Goal: Find specific page/section: Find specific page/section

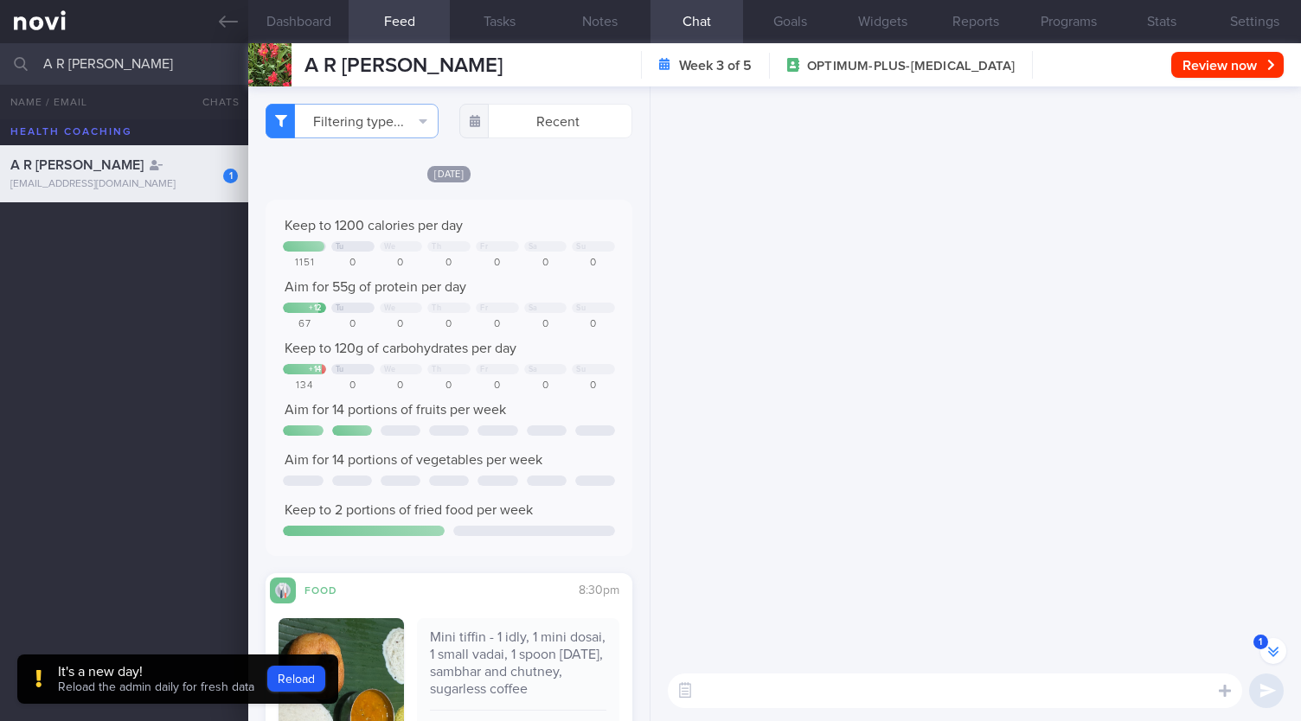
select select "8"
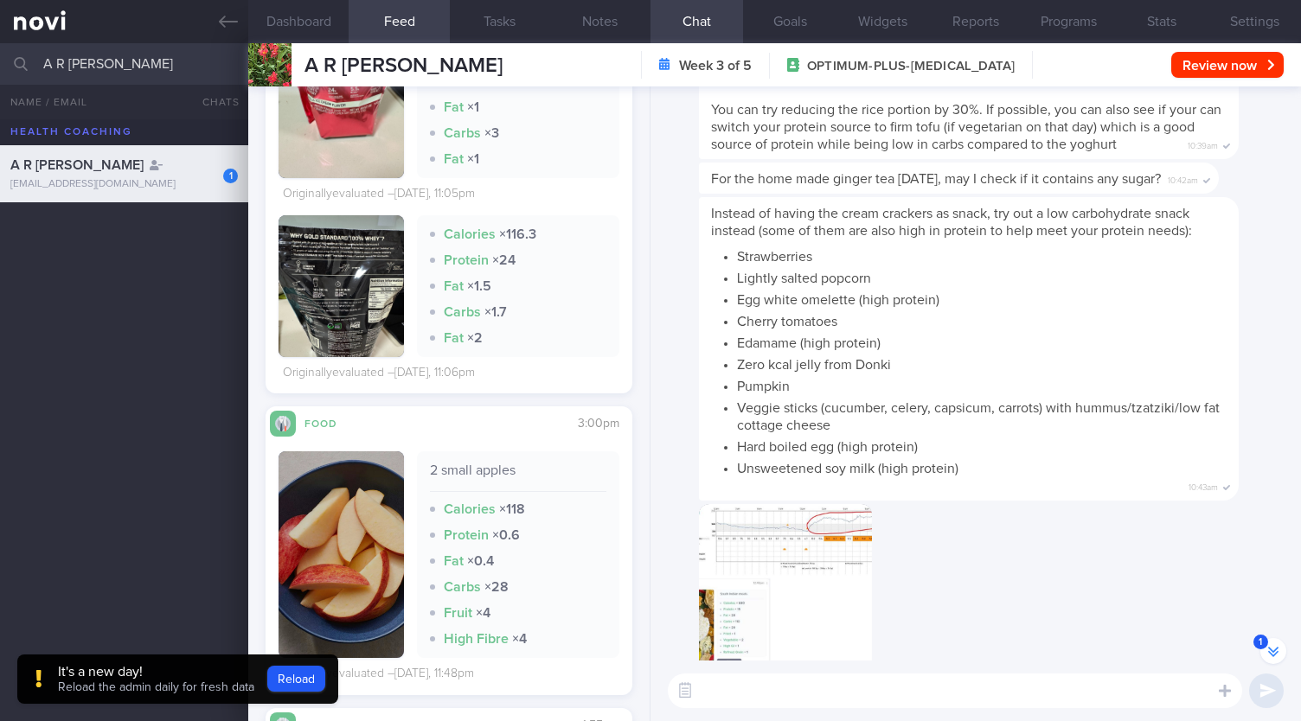
scroll to position [-34559, 0]
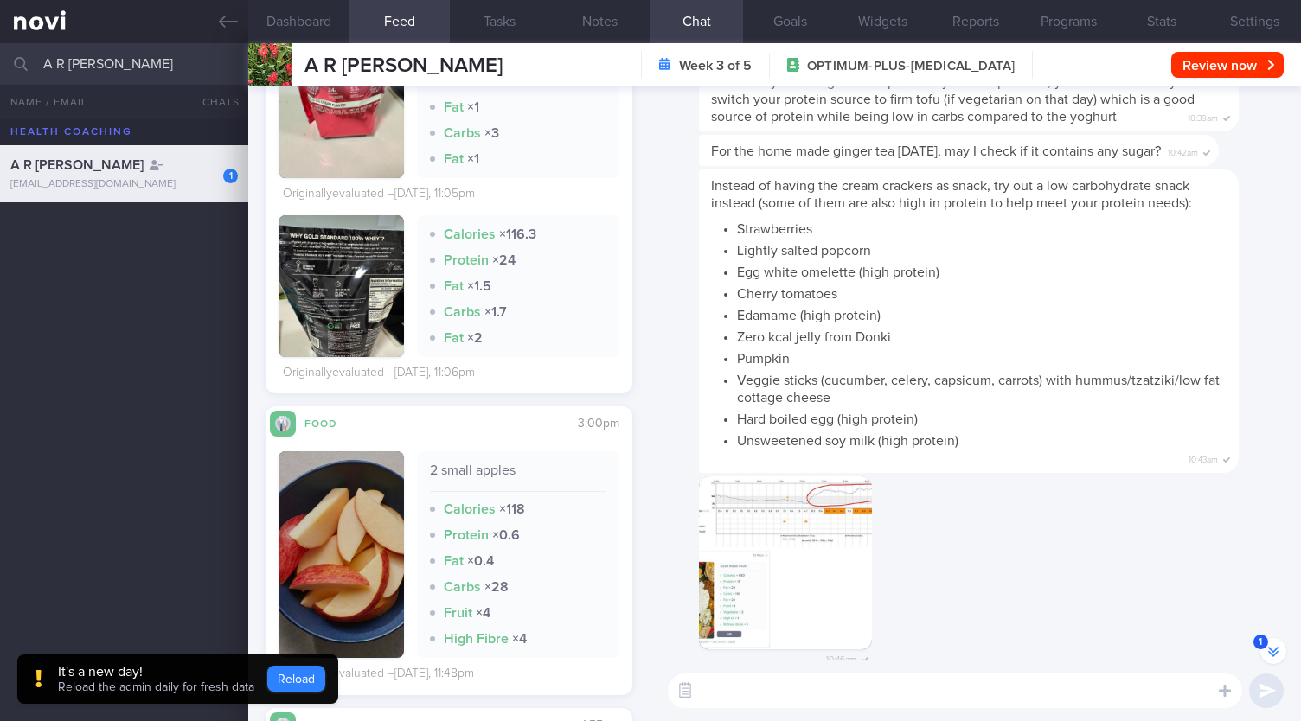
click at [294, 688] on button "Reload" at bounding box center [296, 679] width 58 height 26
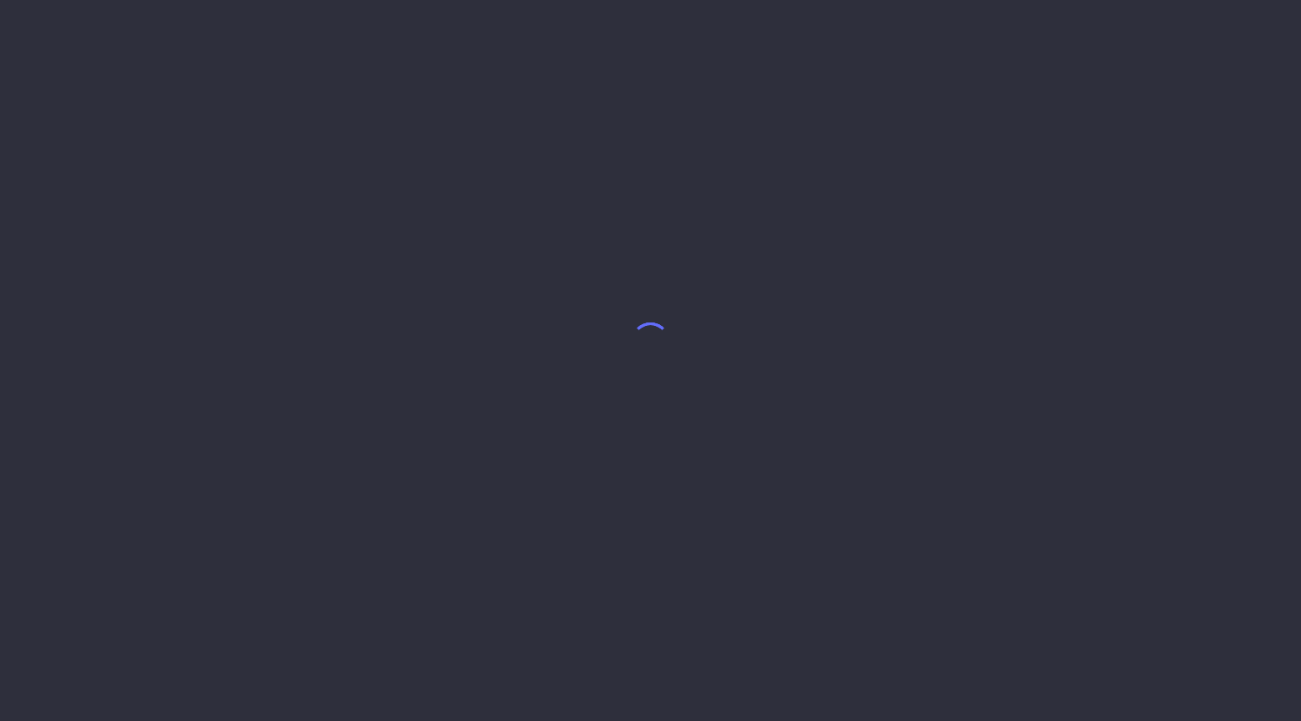
select select "8"
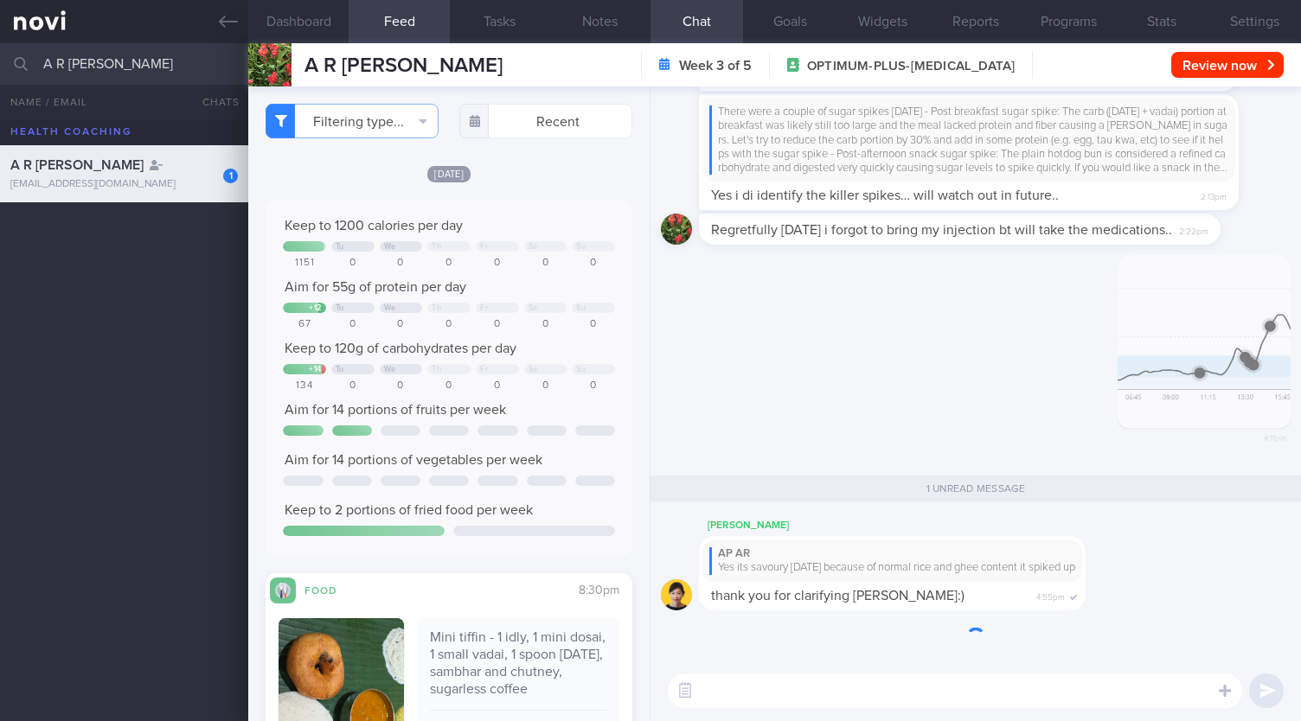
click at [192, 71] on input "A R [PERSON_NAME]" at bounding box center [650, 64] width 1301 height 42
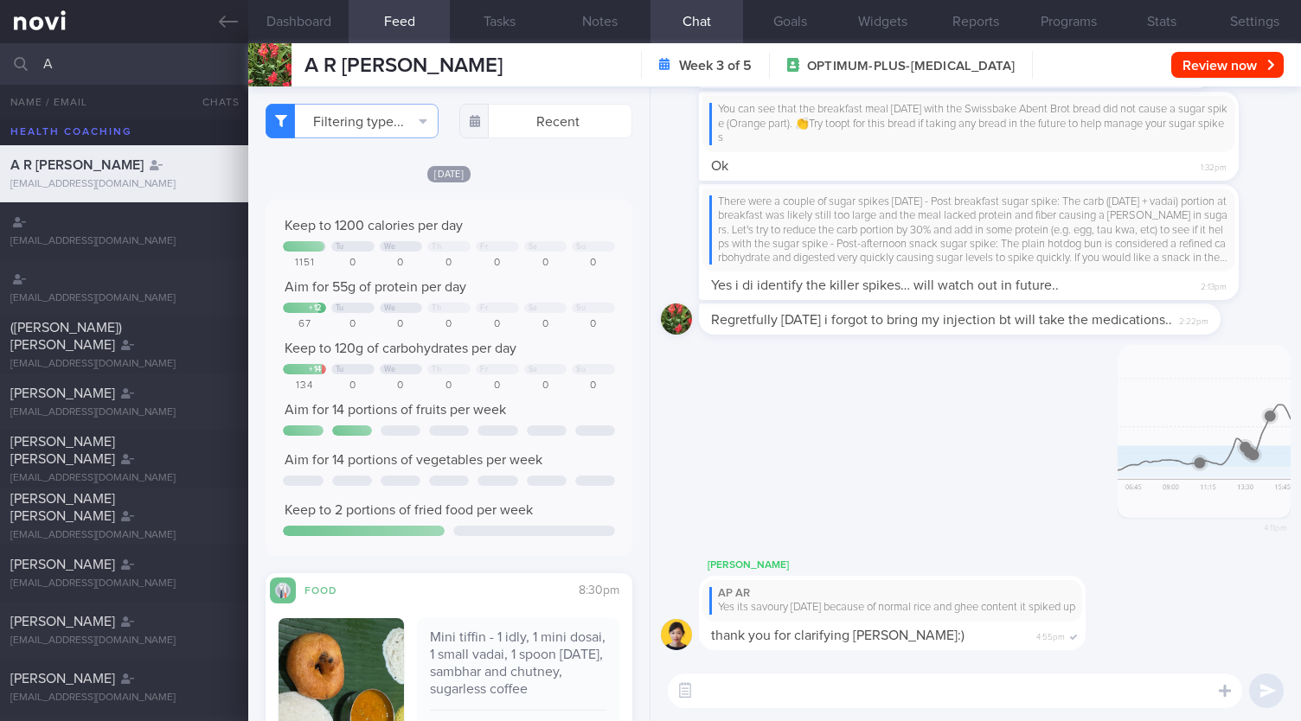
type input "A"
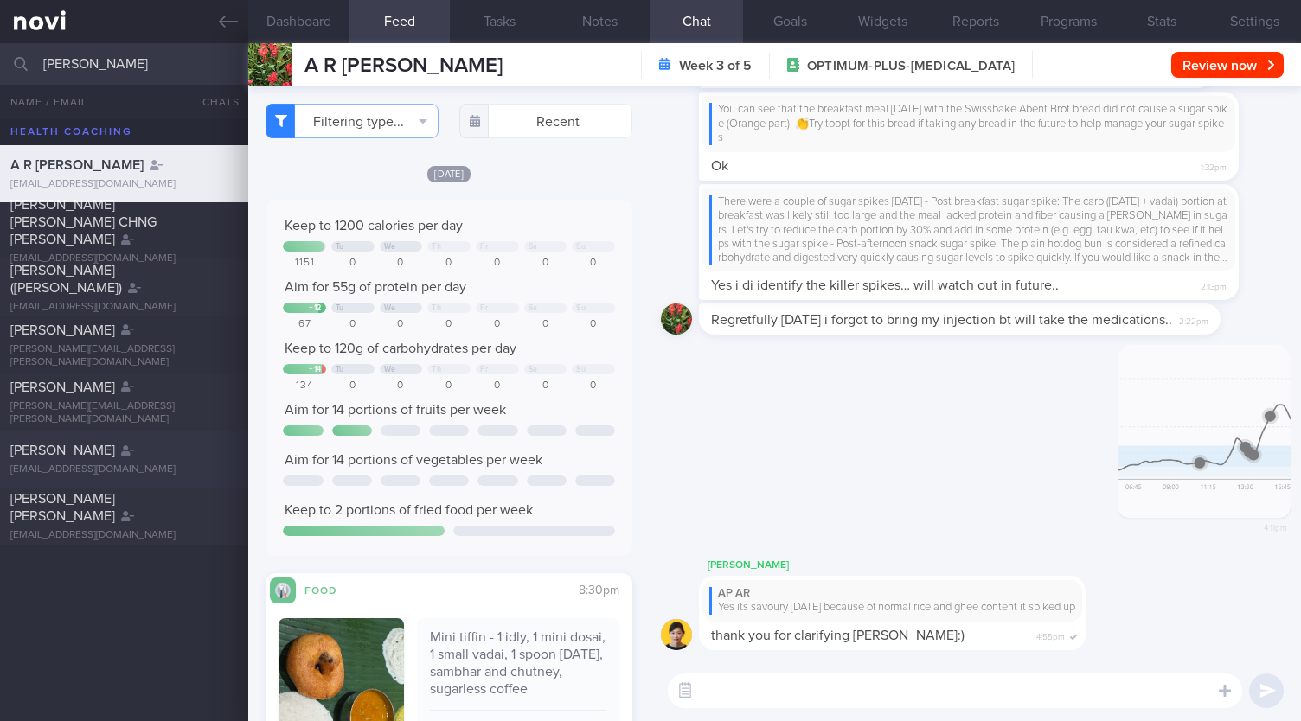
type input "sarah"
click at [90, 469] on div "sarahsiowdaud@gmail.com" at bounding box center [123, 470] width 227 height 13
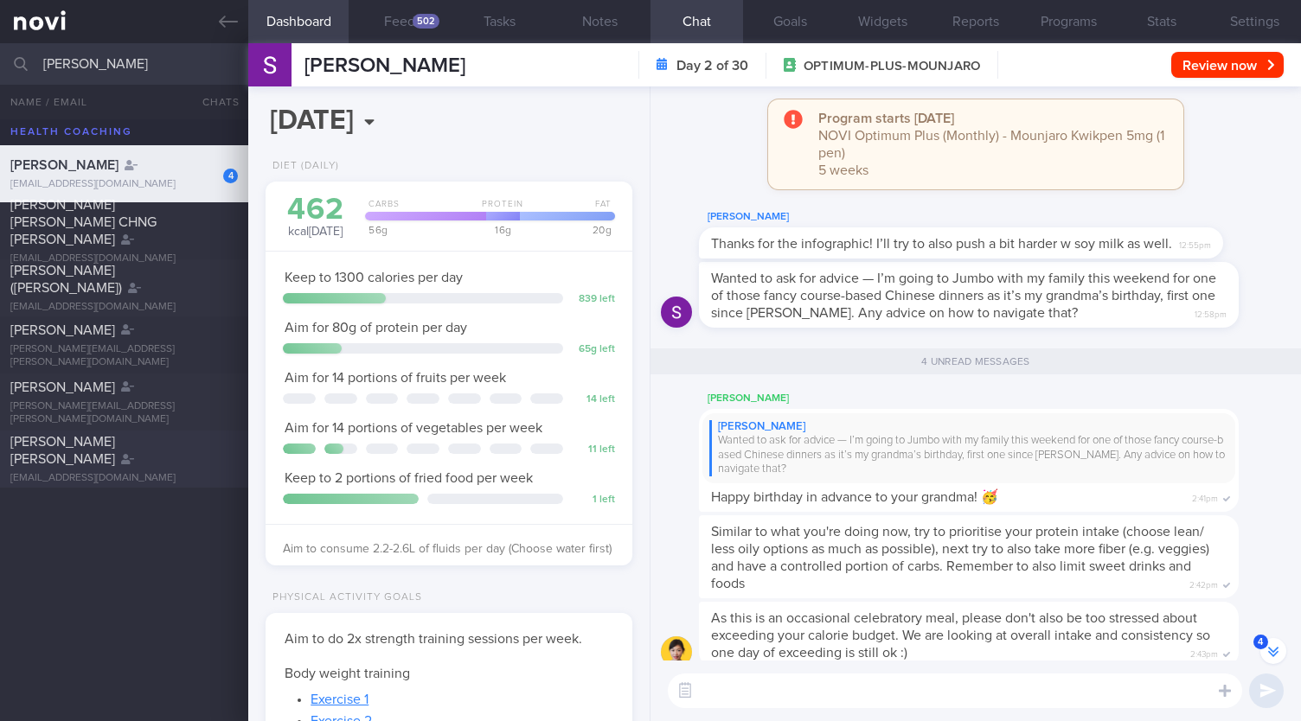
scroll to position [-117, 0]
click at [417, 34] on button "Feed 502" at bounding box center [399, 21] width 100 height 43
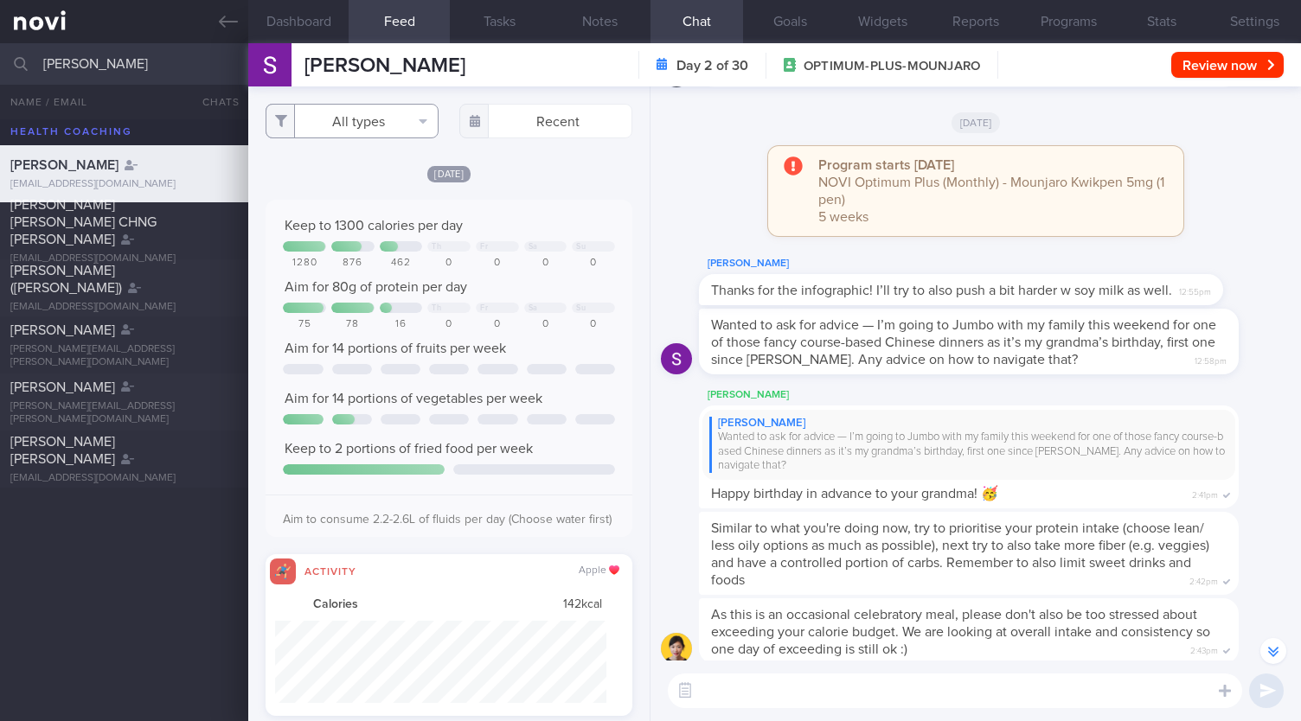
click at [375, 131] on button "All types" at bounding box center [352, 121] width 173 height 35
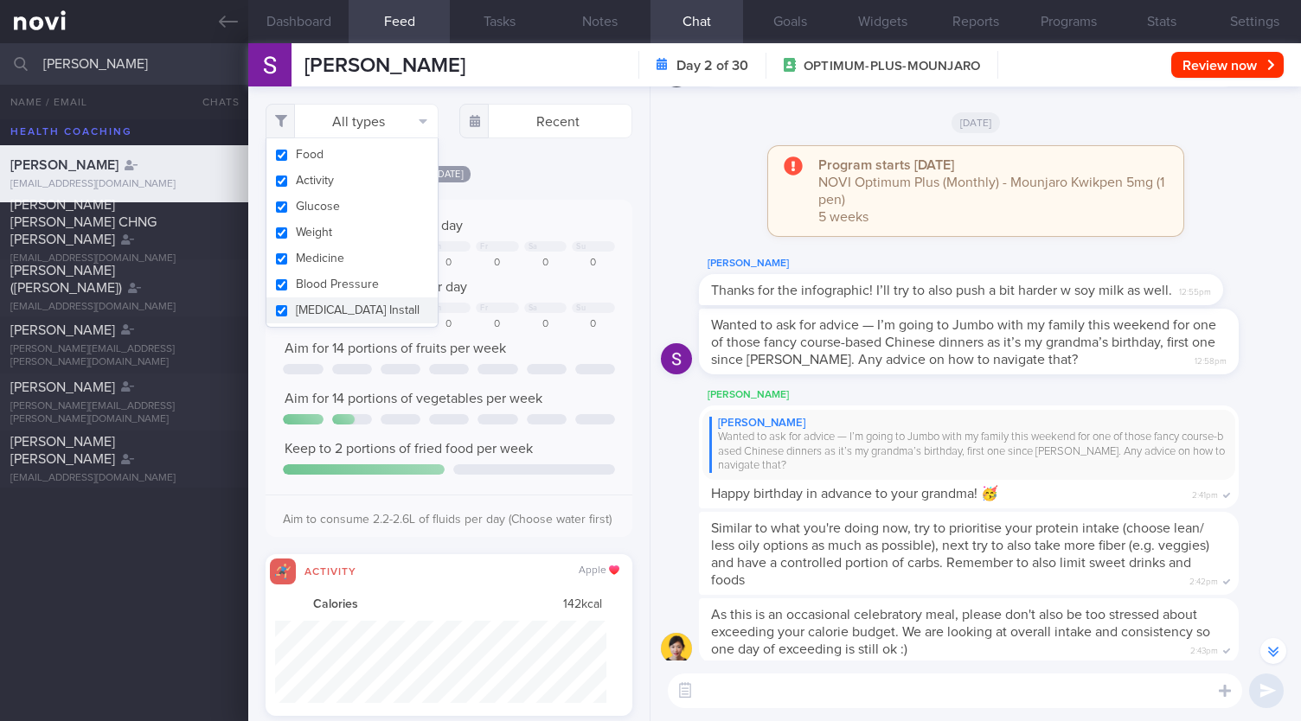
click at [353, 197] on button "Glucose" at bounding box center [351, 207] width 171 height 26
checkbox input "false"
click at [332, 189] on button "Activity" at bounding box center [351, 181] width 171 height 26
checkbox input "false"
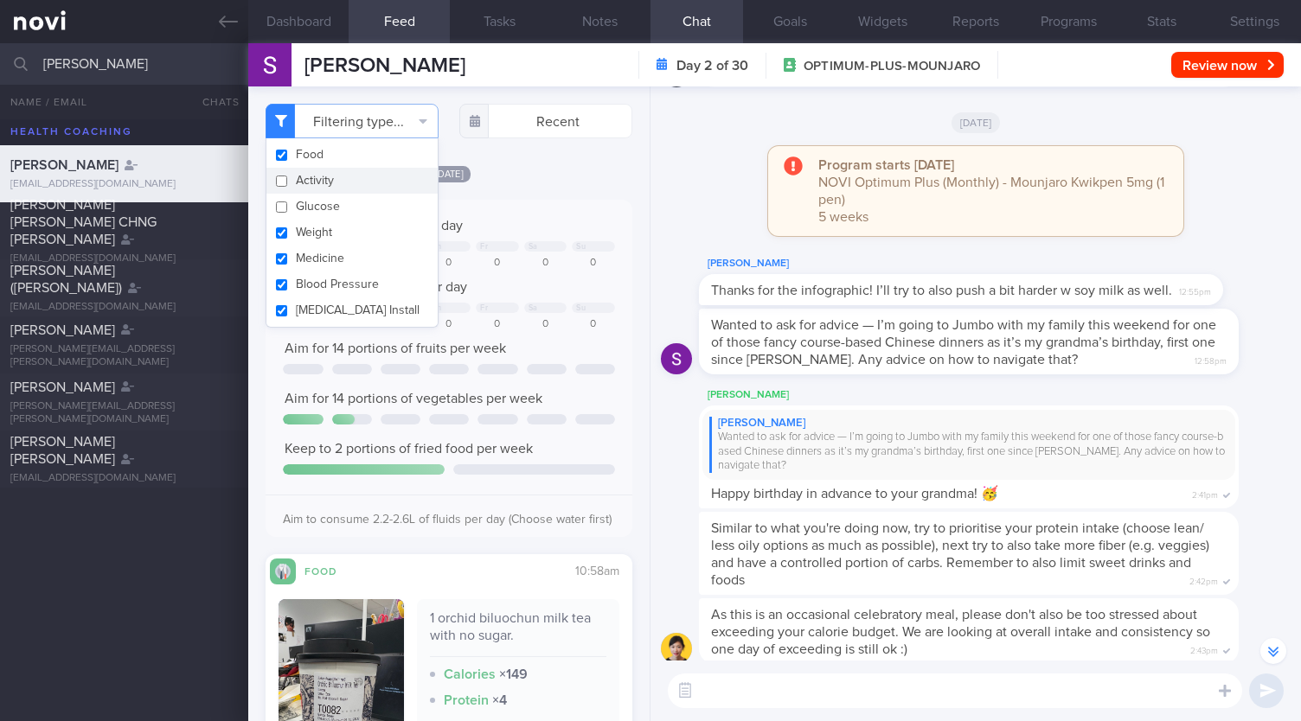
click at [564, 202] on div "Keep to 1300 calories per day Th Fr Sa Su 1280 876 462 0 0 0 0 Aim for 80g of p…" at bounding box center [449, 368] width 367 height 337
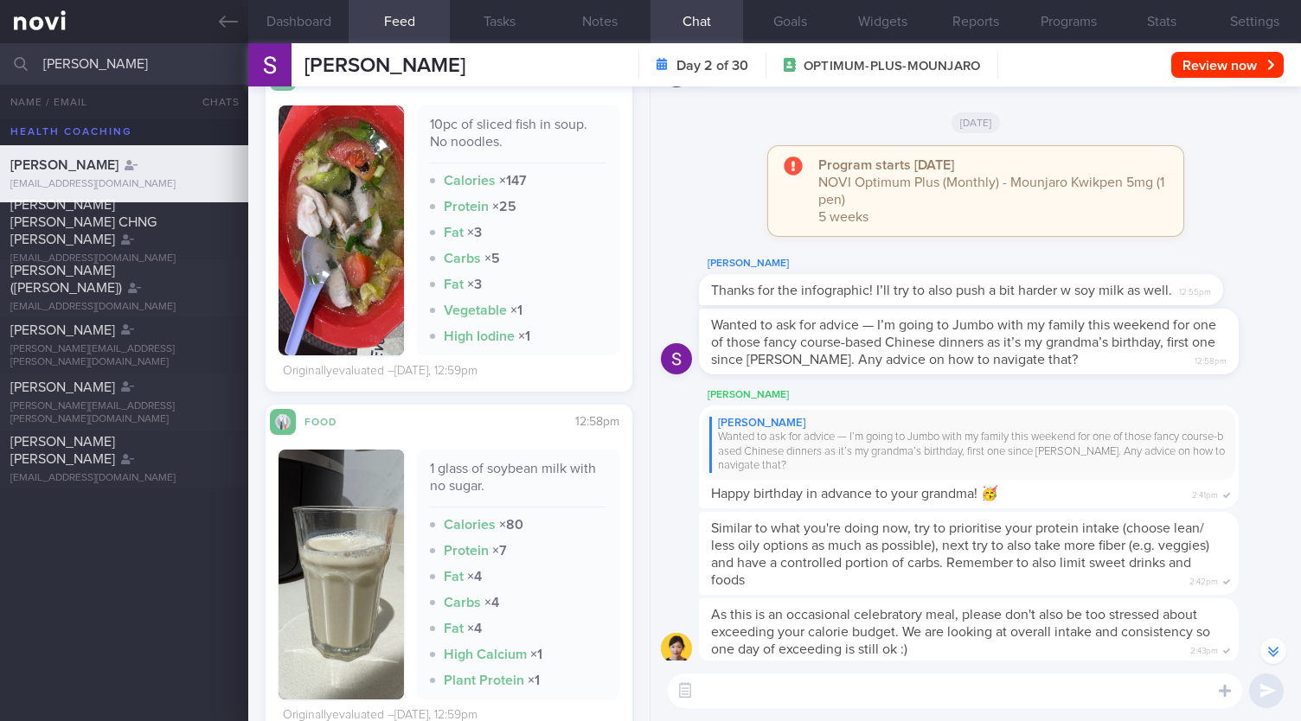
scroll to position [2930, 0]
click at [118, 66] on input "sarah" at bounding box center [650, 64] width 1301 height 42
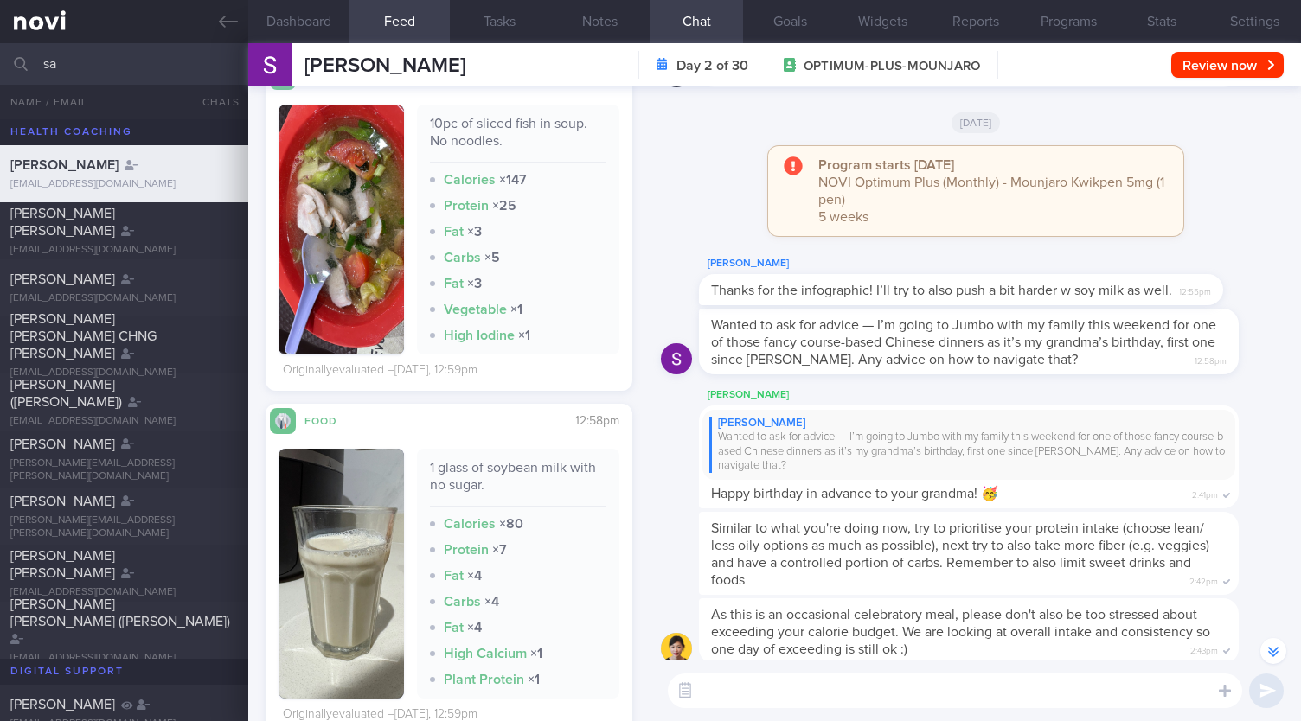
type input "s"
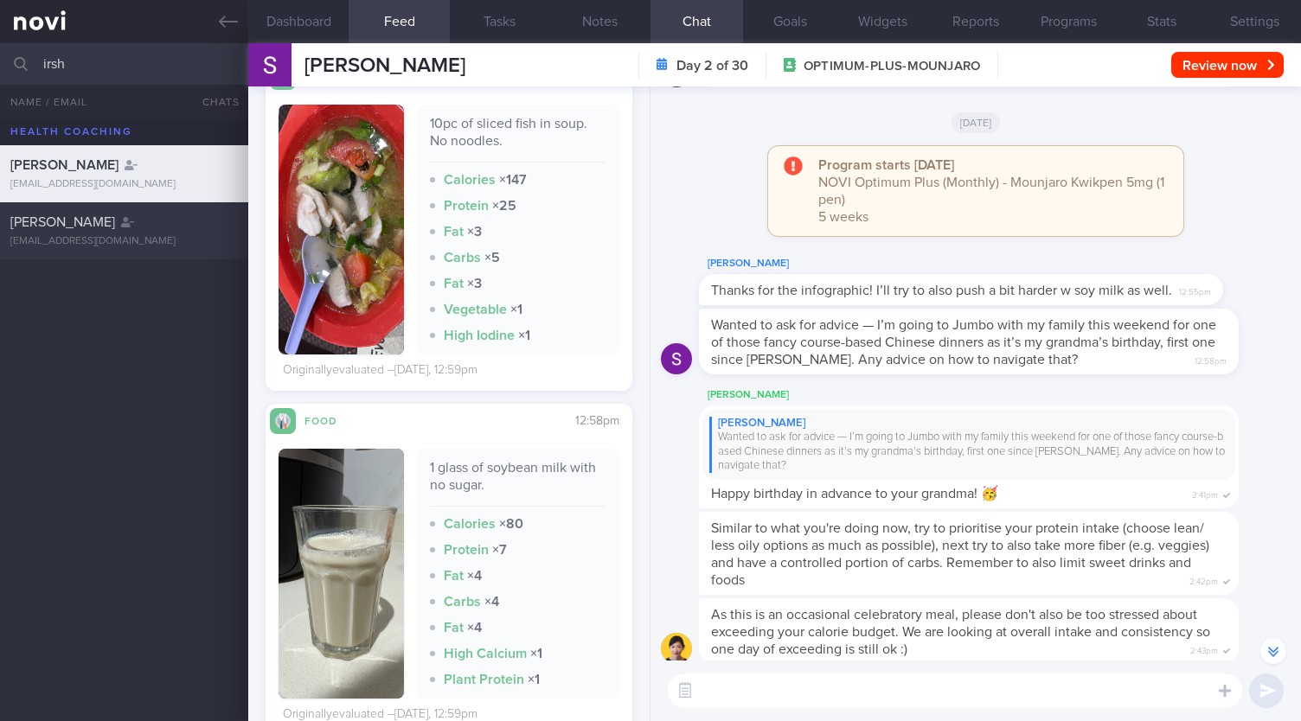
type input "irsh"
click at [119, 249] on div "Irshah Iraimi heyirshah@gmail.com" at bounding box center [650, 230] width 1301 height 57
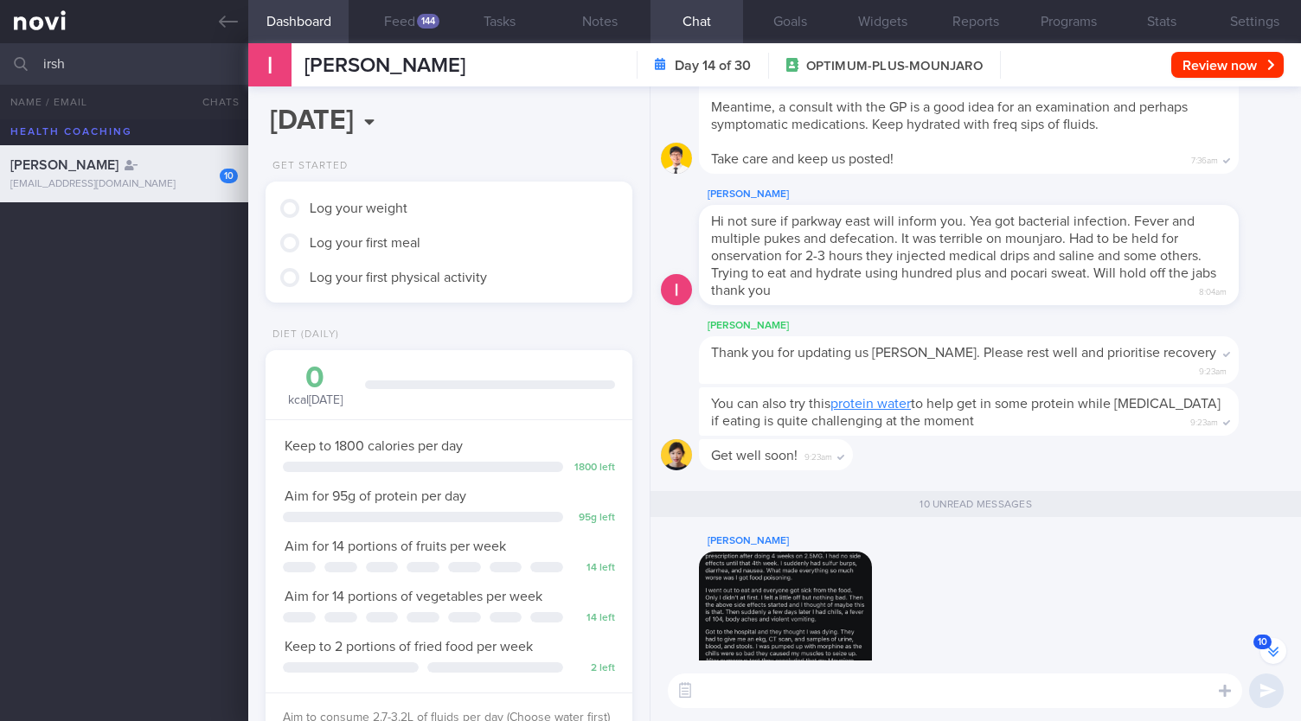
scroll to position [-1055, 0]
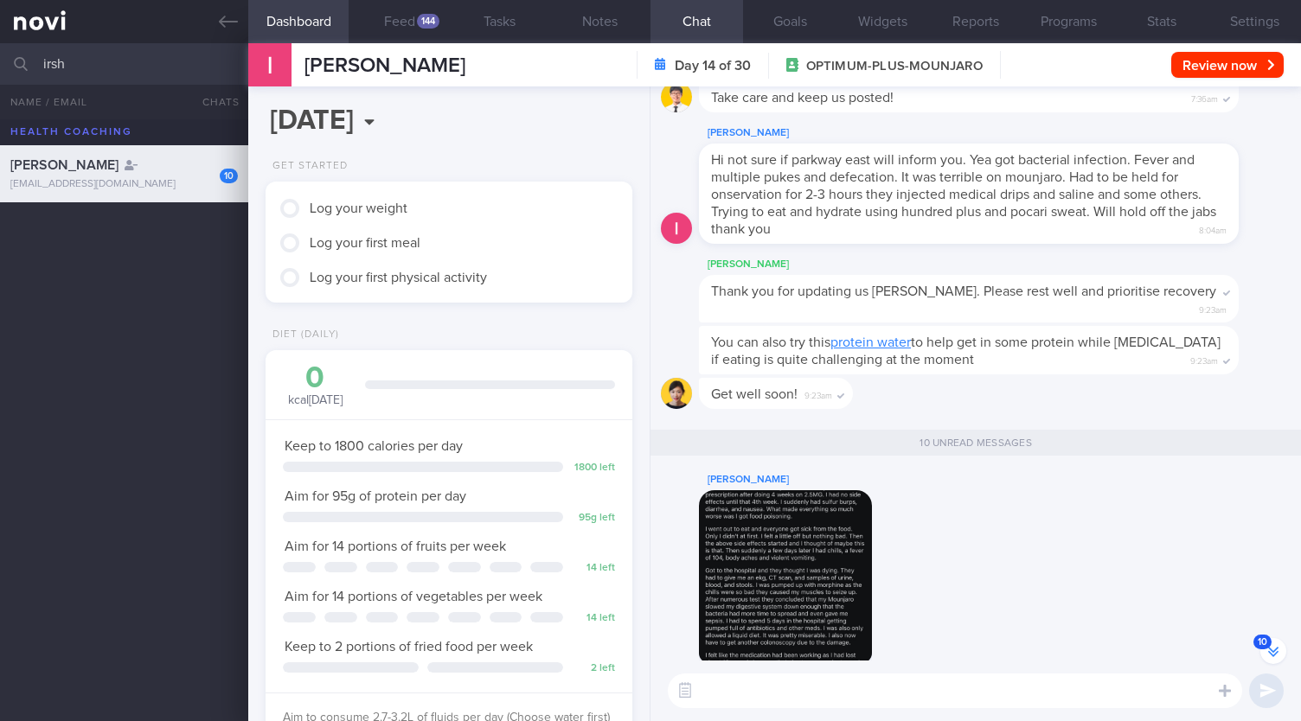
click at [777, 581] on img "button" at bounding box center [785, 576] width 173 height 173
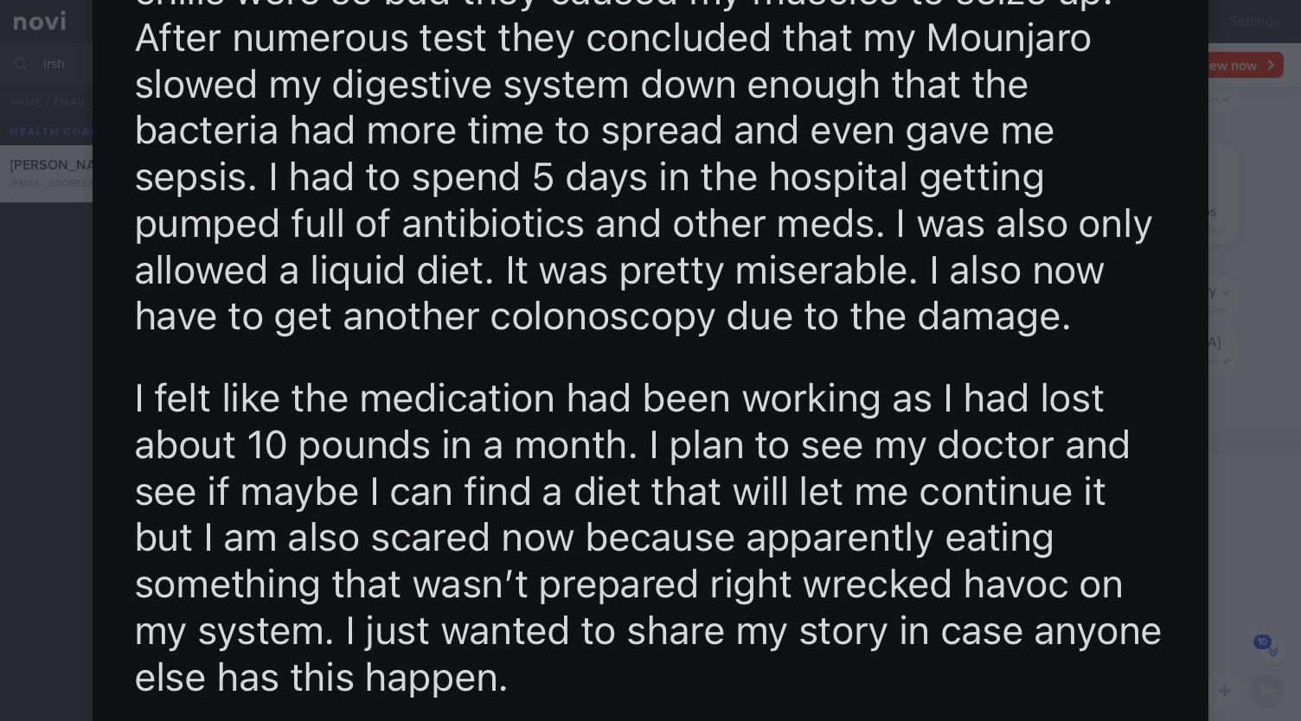
scroll to position [1391, 0]
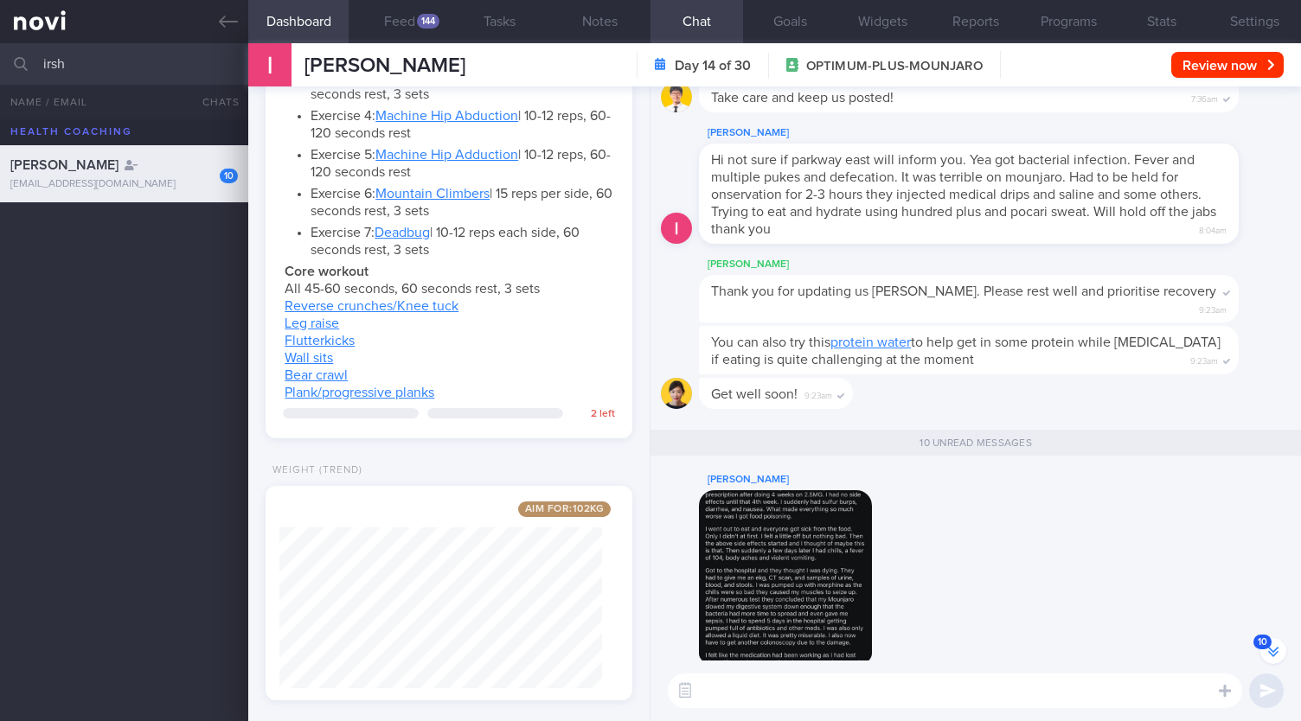
scroll to position [1500, 0]
